Goal: Register for event/course

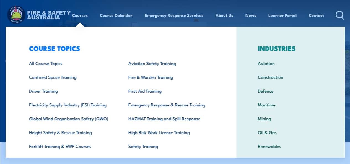
click at [49, 64] on link "All Course Topics" at bounding box center [69, 63] width 99 height 14
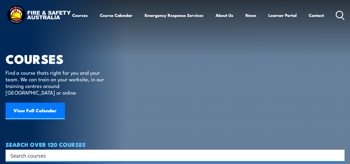
click at [41, 104] on link "View Full Calendar" at bounding box center [35, 111] width 59 height 17
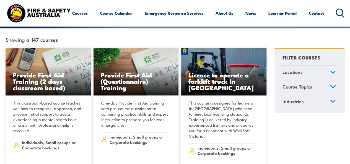
scroll to position [159, 0]
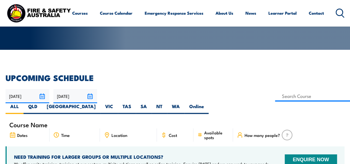
click at [167, 103] on label "NT" at bounding box center [159, 108] width 15 height 11
click at [166, 103] on input "NT" at bounding box center [164, 105] width 4 height 4
radio input "true"
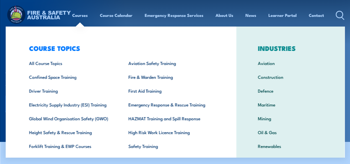
click at [190, 78] on link "Fire & Warden Training" at bounding box center [169, 77] width 99 height 14
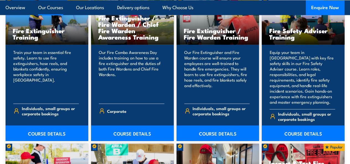
scroll to position [596, 0]
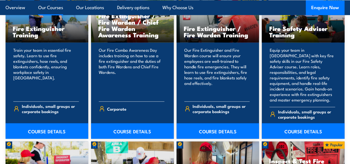
click at [214, 139] on link "COURSE DETAILS" at bounding box center [218, 130] width 83 height 15
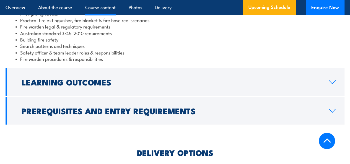
scroll to position [550, 0]
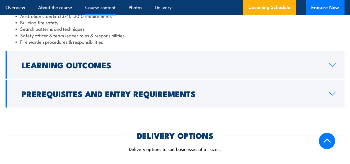
click at [185, 97] on h2 "Prerequisites and Entry Requirements" at bounding box center [171, 93] width 298 height 7
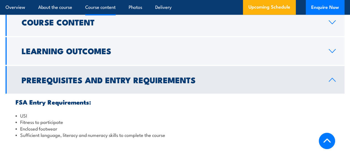
scroll to position [463, 0]
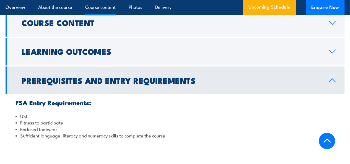
click at [103, 50] on link "Learning Outcomes" at bounding box center [175, 52] width 339 height 28
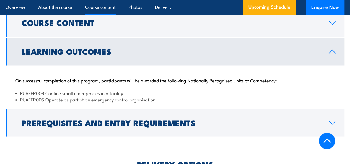
click at [94, 45] on link "Learning Outcomes" at bounding box center [175, 52] width 339 height 28
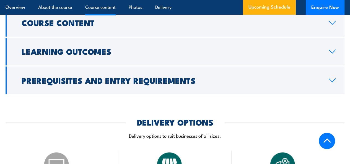
click at [88, 26] on h2 "Course Content" at bounding box center [171, 22] width 298 height 7
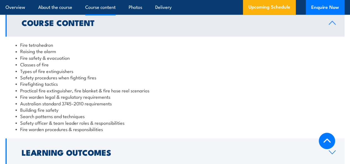
click at [88, 26] on h2 "Course Content" at bounding box center [171, 22] width 298 height 7
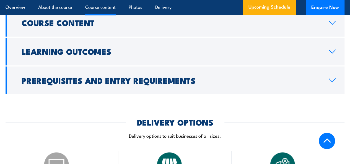
click at [90, 26] on h2 "Course Content" at bounding box center [171, 22] width 298 height 7
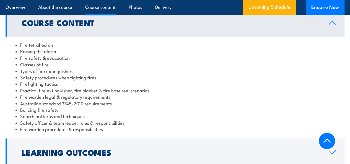
click at [90, 26] on h2 "Course Content" at bounding box center [171, 22] width 298 height 7
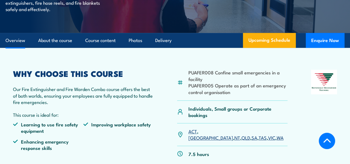
scroll to position [106, 0]
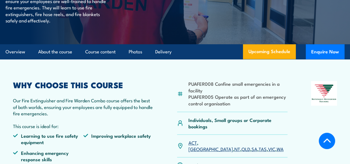
click at [170, 59] on link "Delivery" at bounding box center [163, 52] width 16 height 15
